Goal: Transaction & Acquisition: Purchase product/service

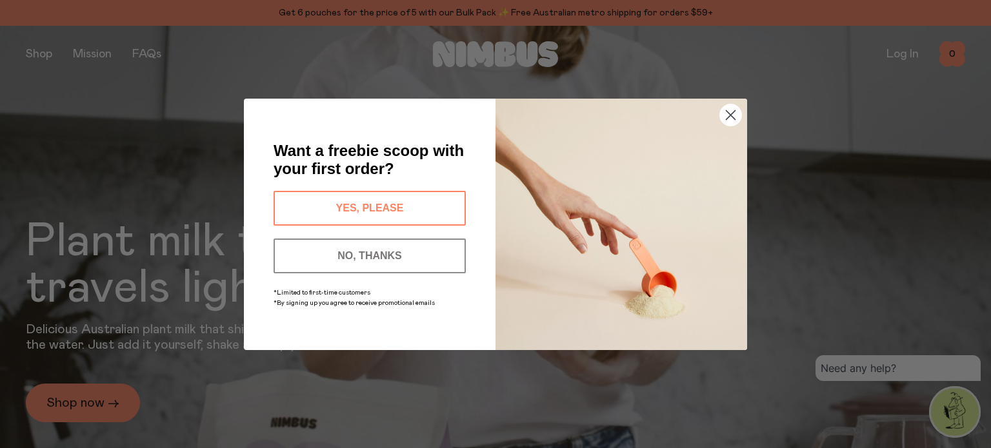
click at [379, 251] on button "NO, THANKS" at bounding box center [370, 256] width 192 height 35
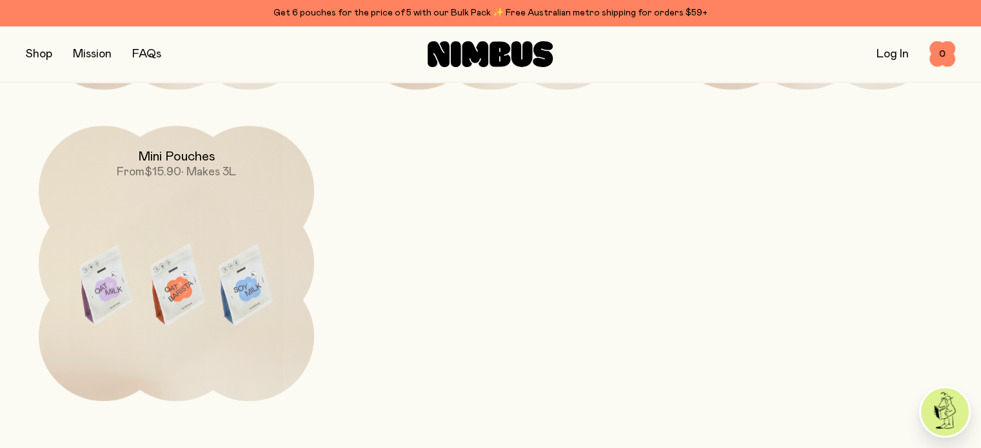
scroll to position [1348, 0]
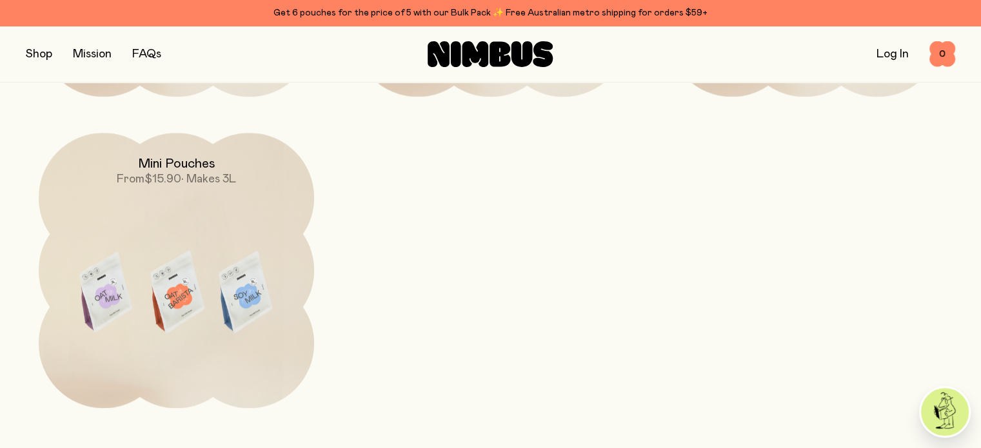
click at [41, 52] on button "button" at bounding box center [39, 54] width 26 height 18
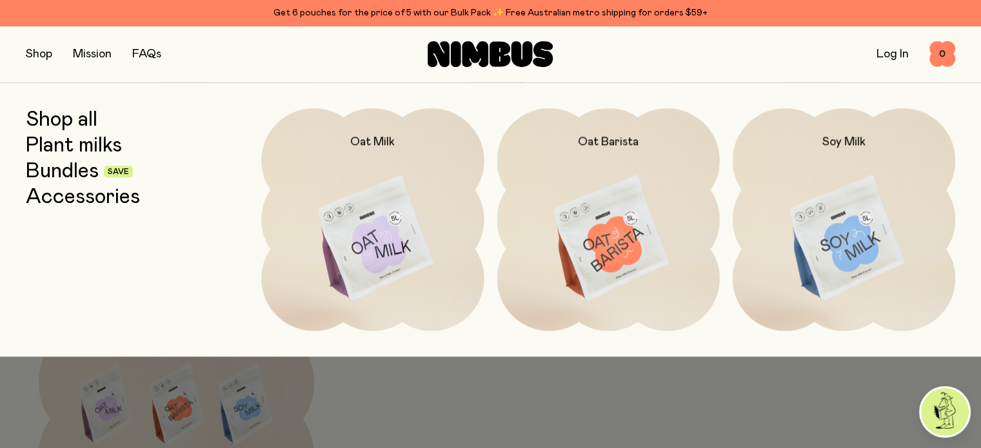
scroll to position [1219, 0]
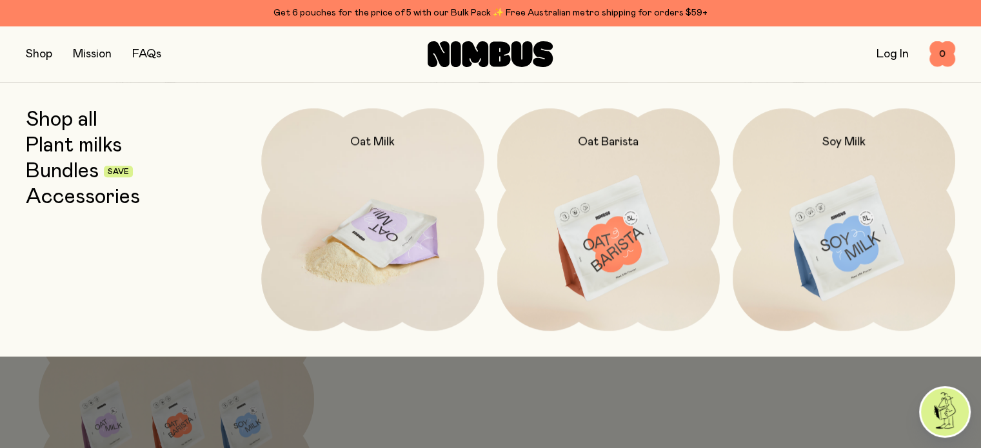
click at [397, 223] on img at bounding box center [372, 239] width 223 height 262
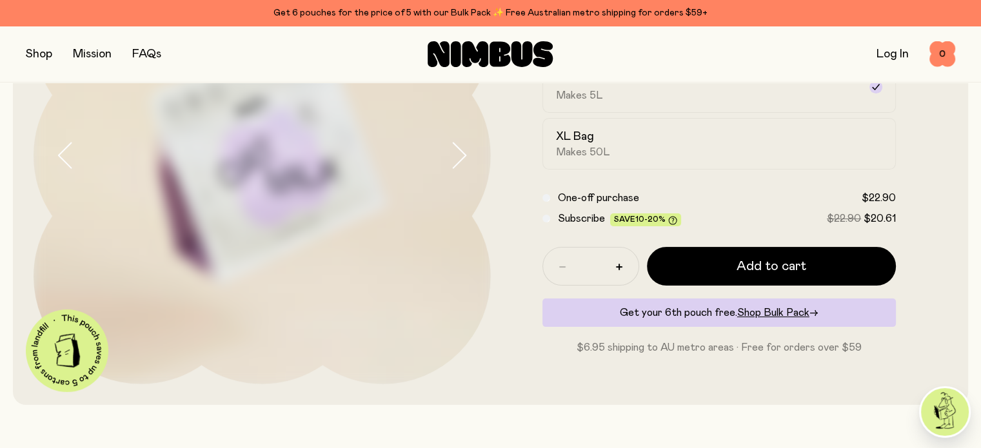
scroll to position [194, 0]
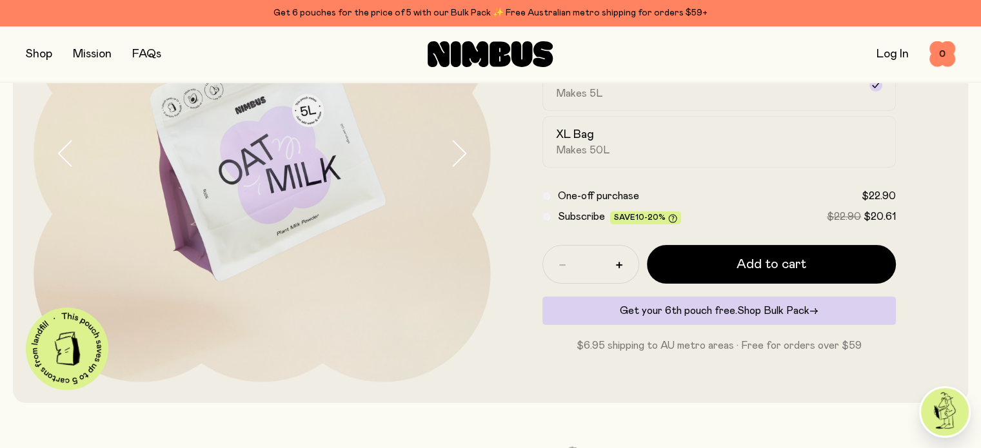
click at [773, 310] on span "Shop Bulk Pack" at bounding box center [773, 311] width 72 height 10
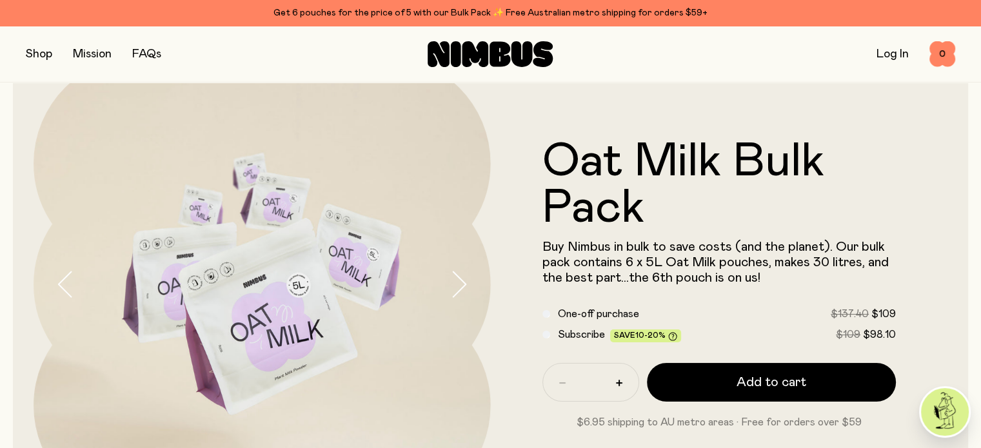
scroll to position [65, 0]
